Goal: Transaction & Acquisition: Book appointment/travel/reservation

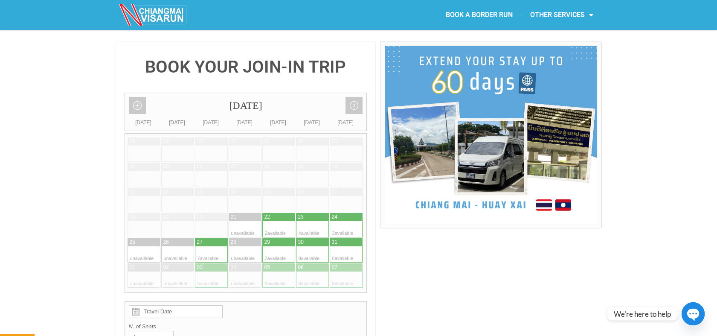
scroll to position [189, 0]
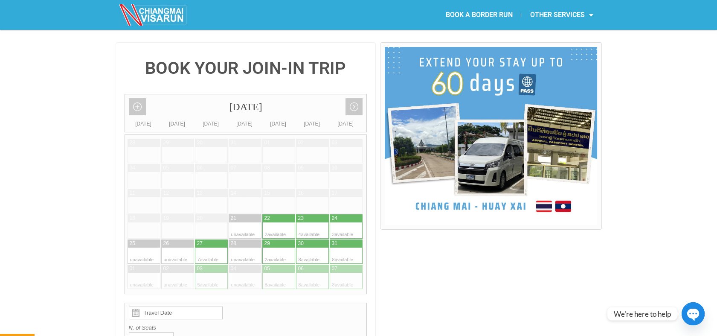
click at [212, 247] on div at bounding box center [219, 255] width 17 height 16
type input "[DATE]"
radio input "true"
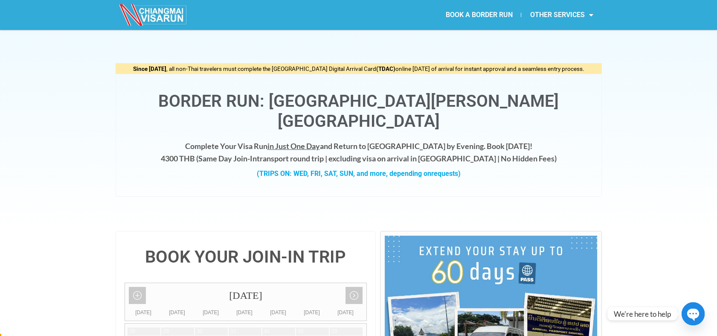
scroll to position [0, 0]
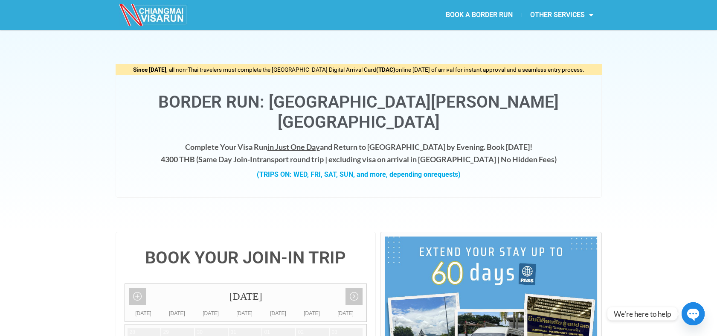
click at [459, 11] on link "BOOK A BORDER RUN" at bounding box center [479, 15] width 84 height 20
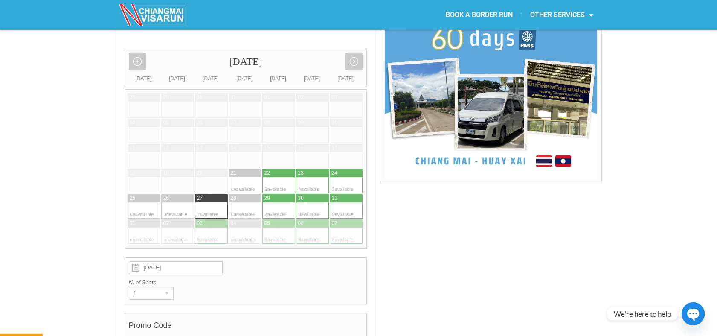
scroll to position [237, 0]
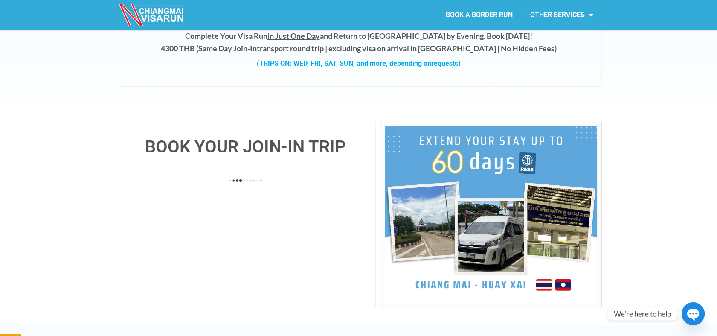
scroll to position [95, 0]
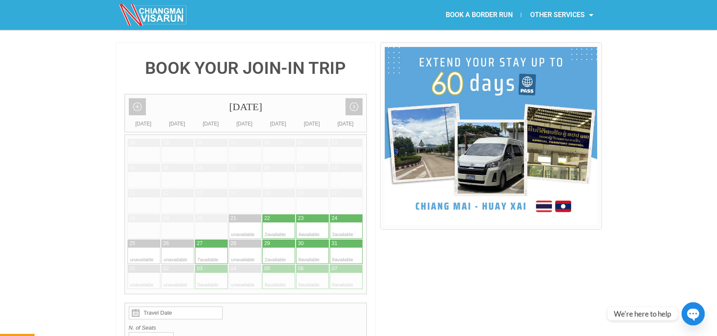
click at [208, 247] on div at bounding box center [203, 255] width 17 height 16
type input "[DATE]"
radio input "true"
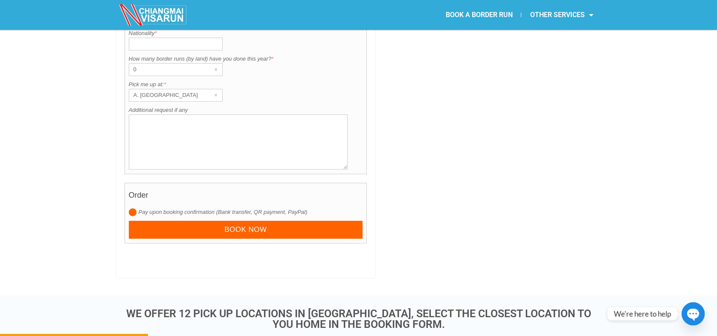
scroll to position [825, 0]
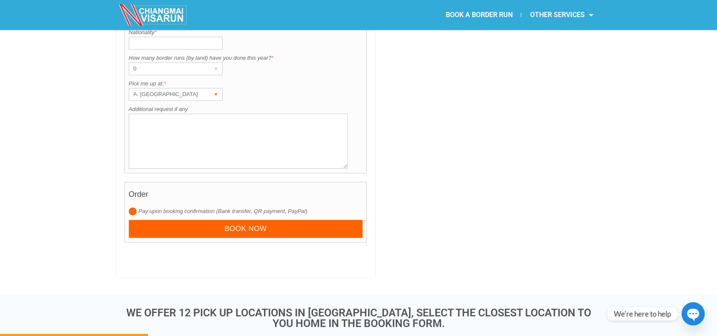
click at [182, 88] on div "A. [GEOGRAPHIC_DATA]" at bounding box center [167, 94] width 77 height 12
click at [164, 88] on div "A. [GEOGRAPHIC_DATA]" at bounding box center [167, 94] width 77 height 12
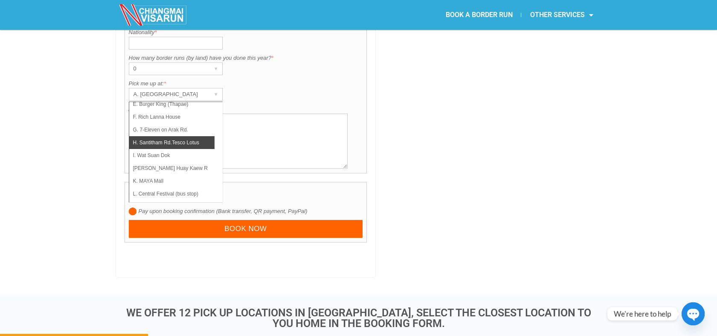
scroll to position [61, 0]
